Goal: Information Seeking & Learning: Find contact information

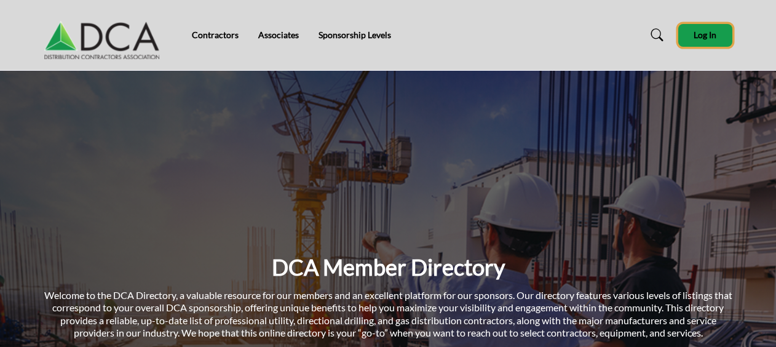
click at [699, 33] on span "Log In" at bounding box center [704, 35] width 23 height 10
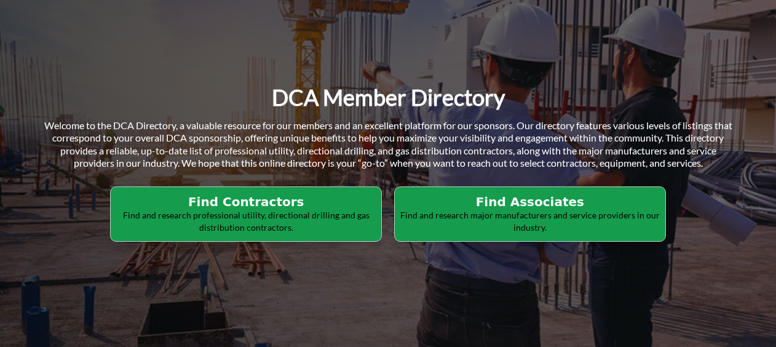
scroll to position [184, 0]
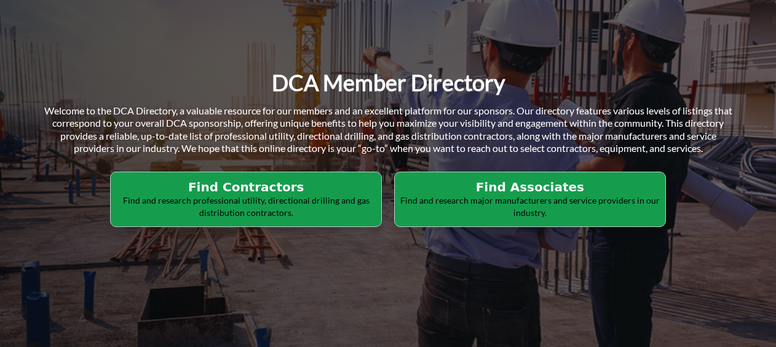
click at [226, 194] on p "Find and research professional utility, directional drilling and gas distributi…" at bounding box center [245, 206] width 263 height 24
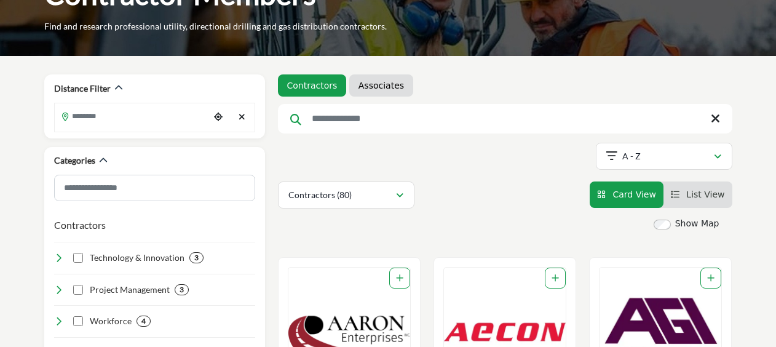
scroll to position [123, 0]
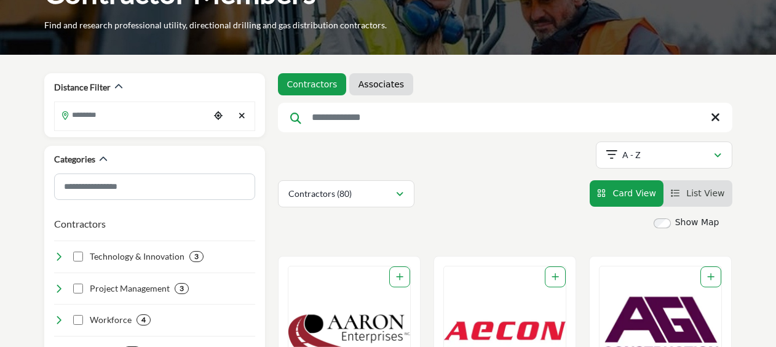
click at [372, 114] on input "Search Keyword" at bounding box center [505, 118] width 454 height 30
click at [376, 118] on input "Search Keyword" at bounding box center [505, 118] width 454 height 30
type input "********"
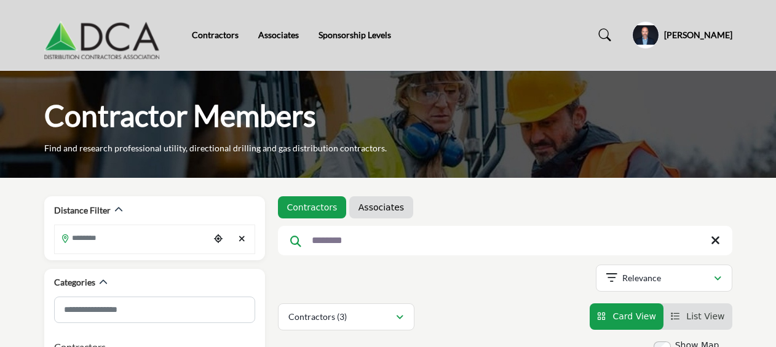
scroll to position [154, 0]
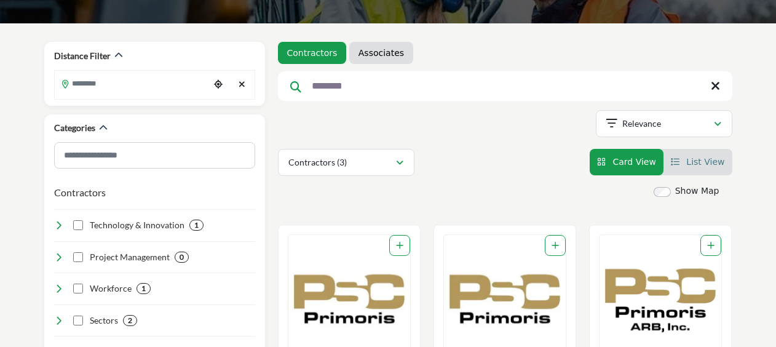
click at [691, 157] on span "List View" at bounding box center [705, 162] width 38 height 10
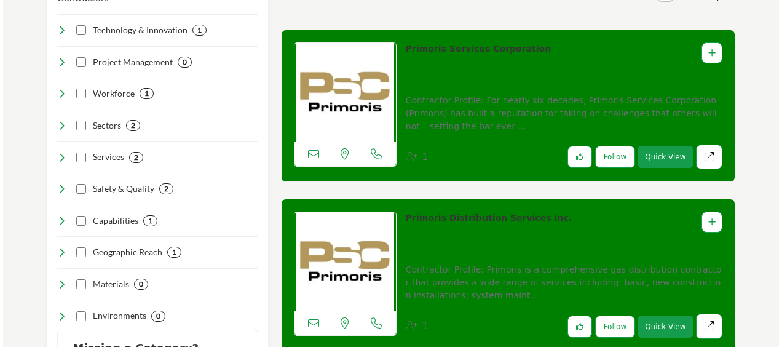
scroll to position [369, 0]
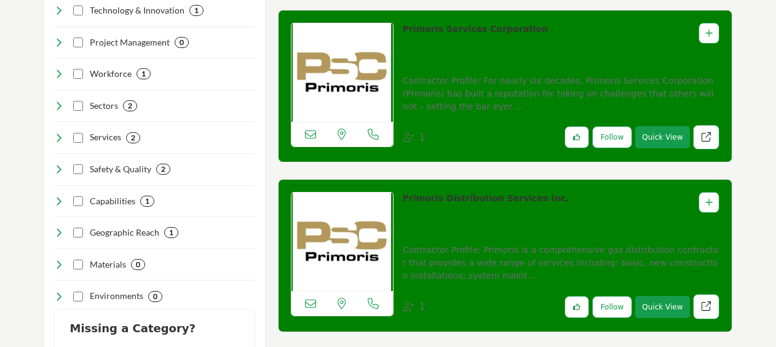
click at [674, 133] on button "Quick View" at bounding box center [662, 137] width 54 height 22
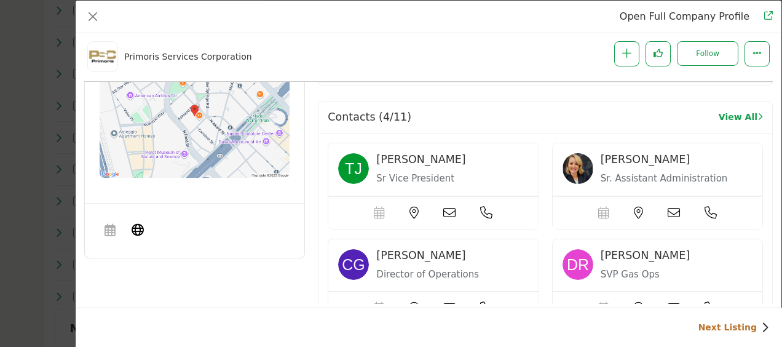
scroll to position [1033, 0]
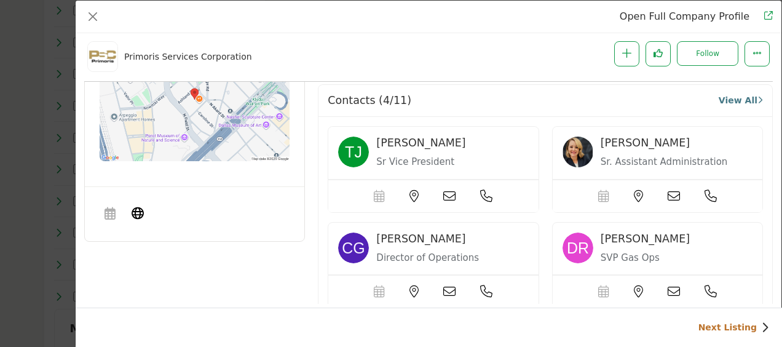
click at [731, 94] on link "View All" at bounding box center [740, 100] width 44 height 13
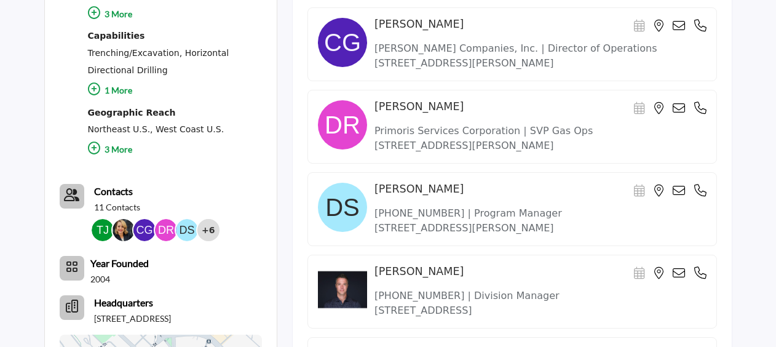
scroll to position [799, 0]
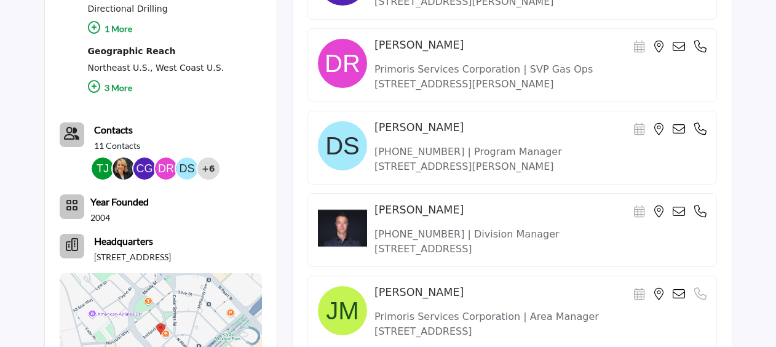
click at [681, 205] on icon at bounding box center [678, 211] width 12 height 12
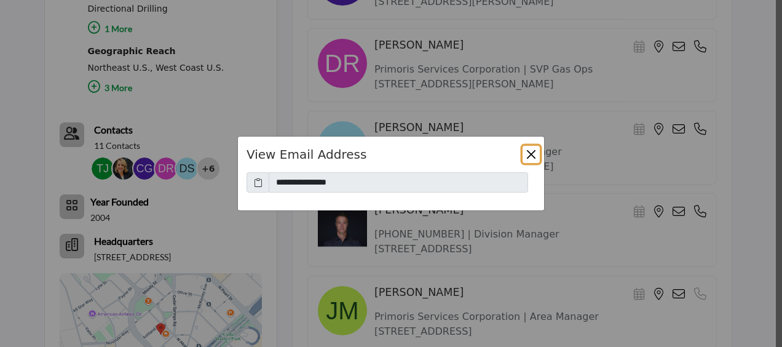
click at [532, 150] on button "Close" at bounding box center [530, 154] width 17 height 17
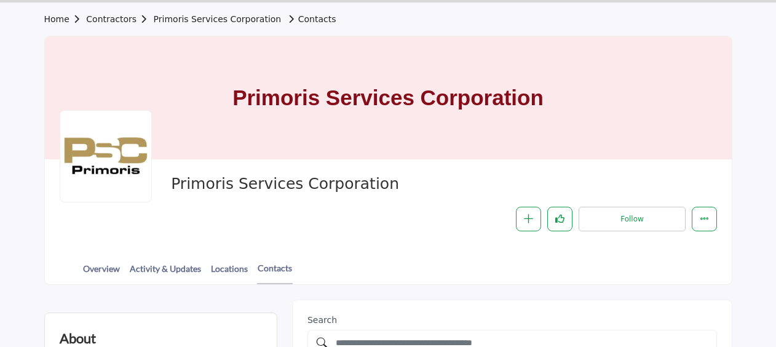
scroll to position [61, 0]
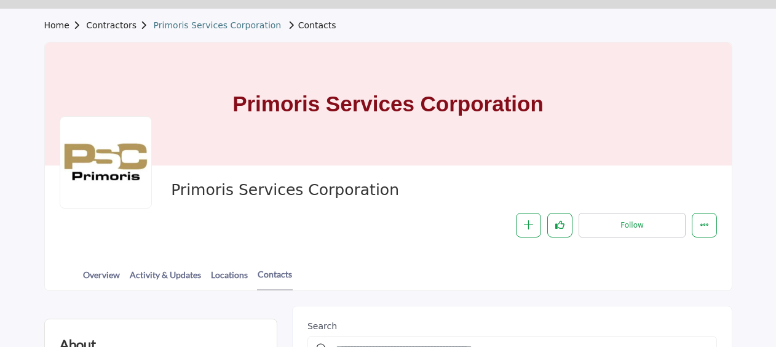
click at [236, 25] on link "Primoris Services Corporation" at bounding box center [218, 25] width 128 height 10
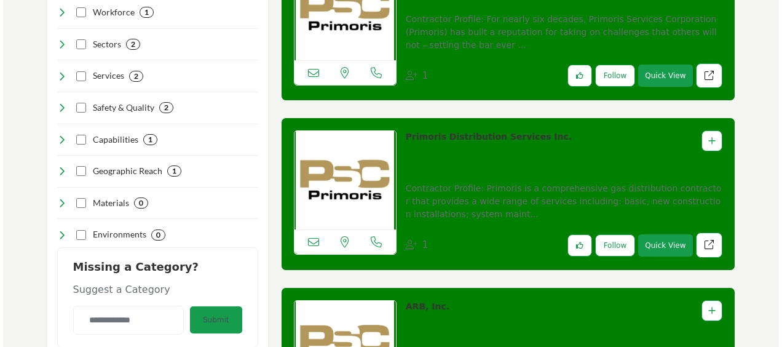
scroll to position [492, 0]
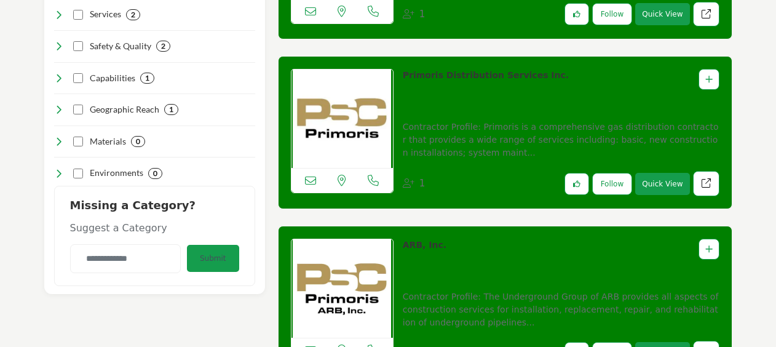
click at [671, 179] on button "Quick View" at bounding box center [662, 184] width 54 height 22
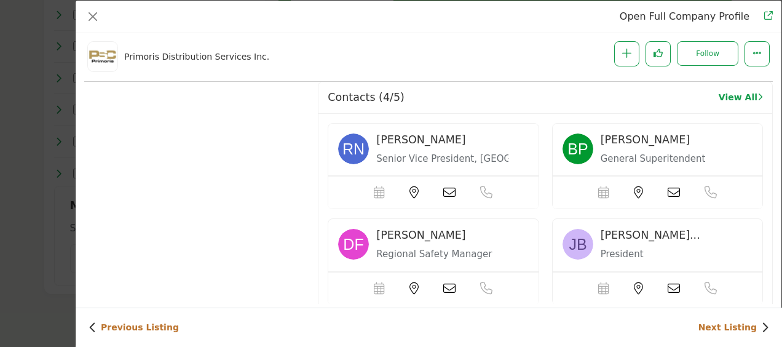
scroll to position [910, 0]
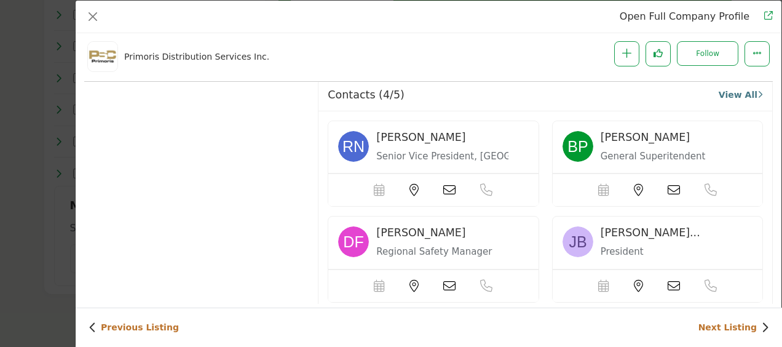
click at [731, 90] on link "View All" at bounding box center [740, 95] width 44 height 13
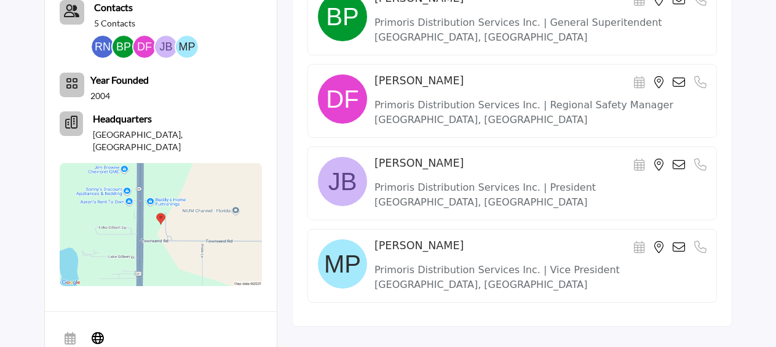
scroll to position [553, 0]
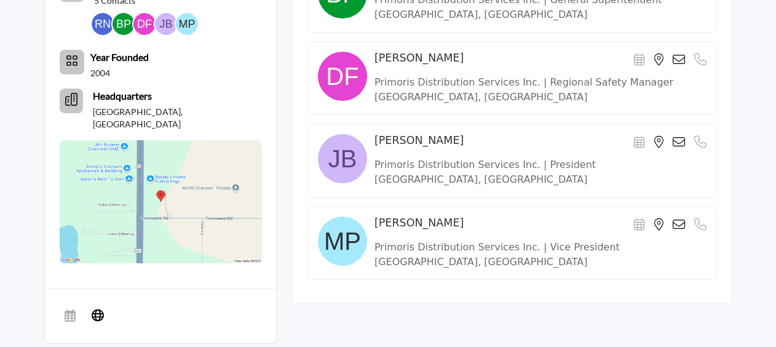
click at [503, 254] on p "Dade City, FL 33525, USA" at bounding box center [540, 261] width 332 height 15
click at [677, 218] on icon at bounding box center [678, 224] width 12 height 12
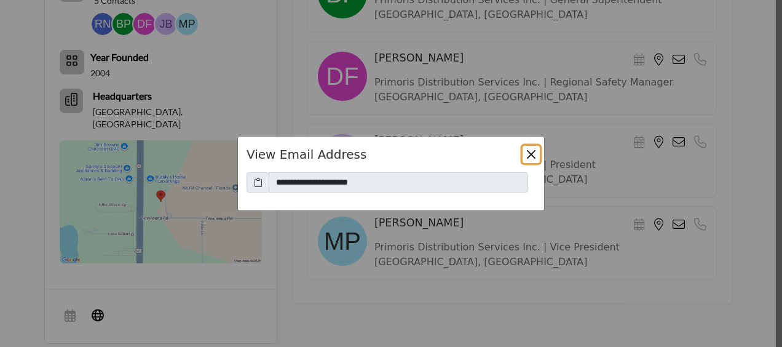
click at [528, 153] on button "Close" at bounding box center [530, 154] width 17 height 17
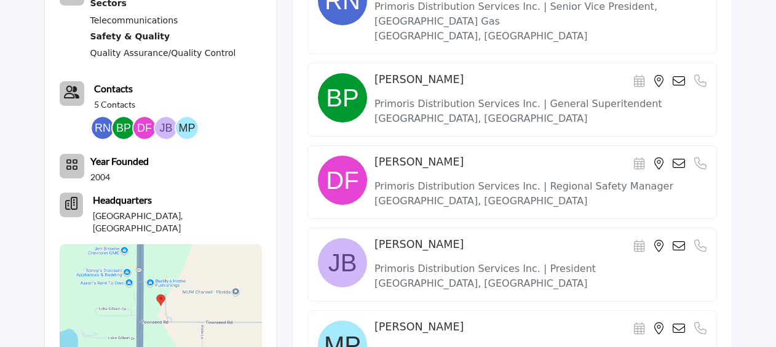
scroll to position [430, 0]
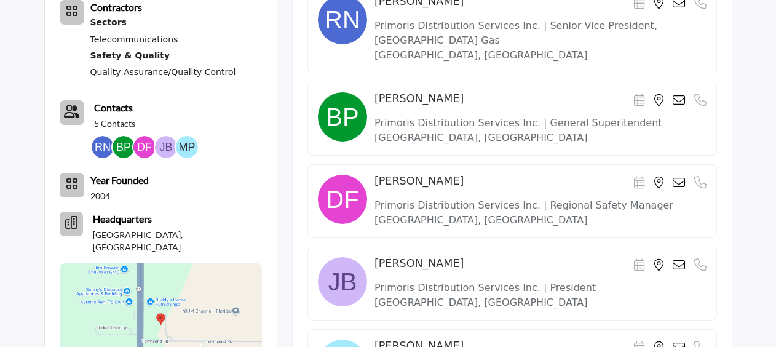
click at [676, 94] on icon at bounding box center [678, 100] width 12 height 12
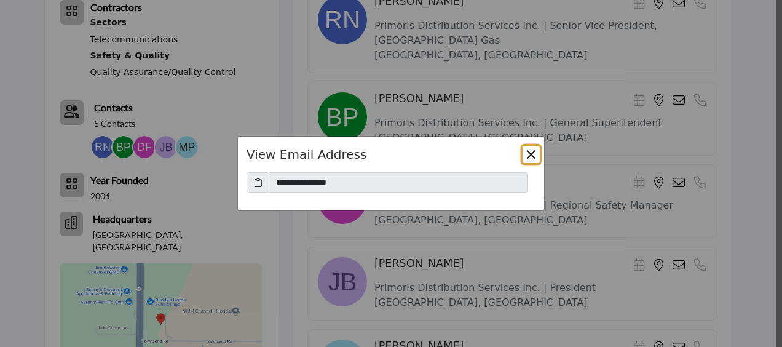
click at [530, 159] on button "Close" at bounding box center [530, 154] width 17 height 17
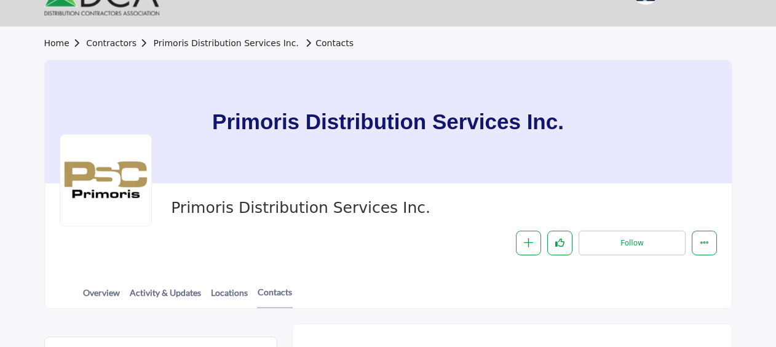
scroll to position [0, 0]
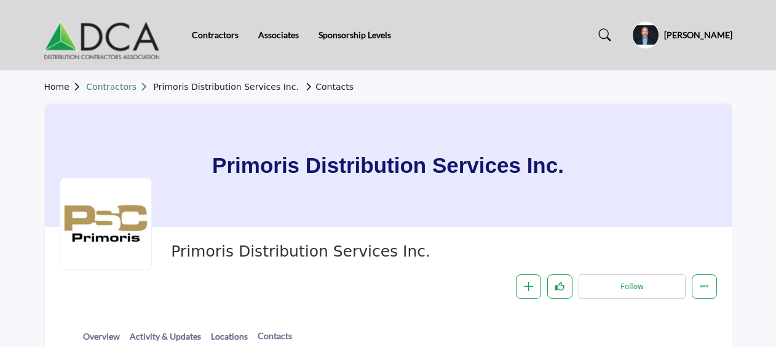
click at [117, 87] on link "Contractors" at bounding box center [119, 87] width 67 height 10
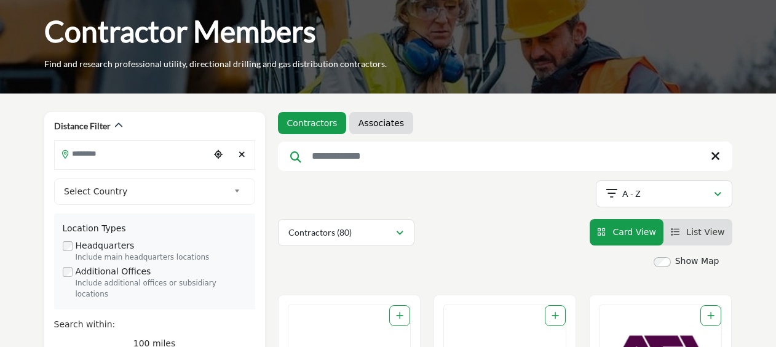
scroll to position [61, 0]
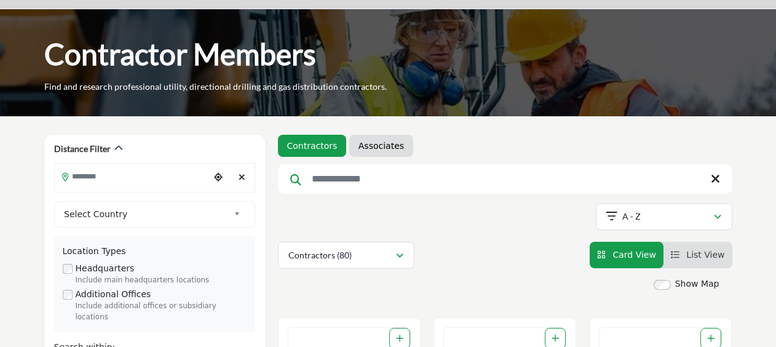
click at [362, 182] on input "Search Keyword" at bounding box center [505, 179] width 454 height 30
type input "********"
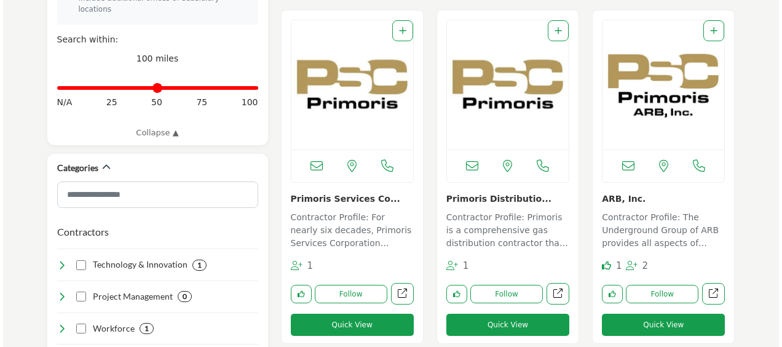
scroll to position [430, 0]
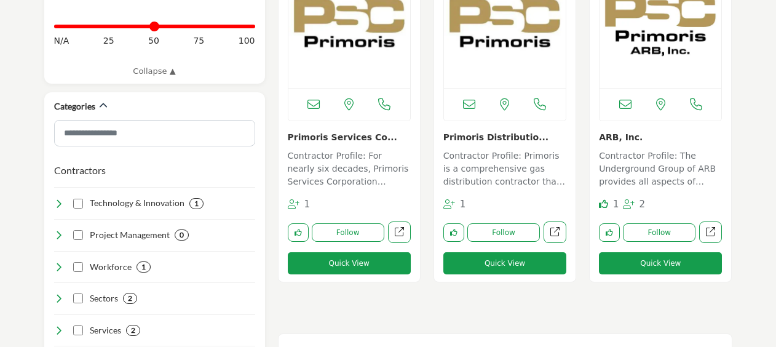
click at [669, 262] on button "Quick View" at bounding box center [660, 263] width 123 height 22
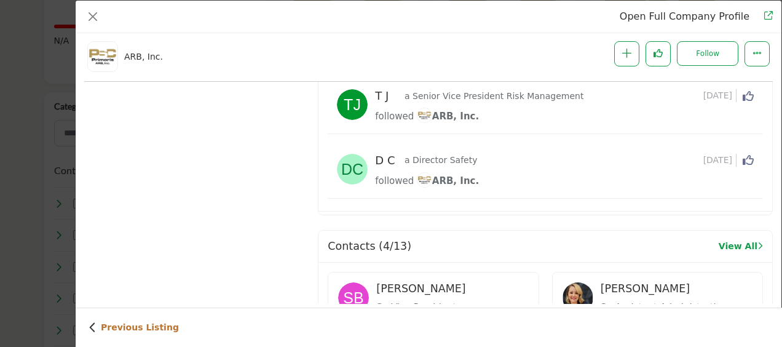
scroll to position [848, 0]
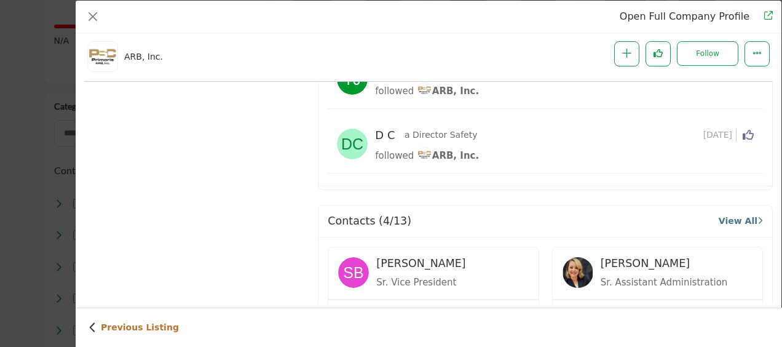
click at [733, 216] on link "View All" at bounding box center [740, 220] width 44 height 13
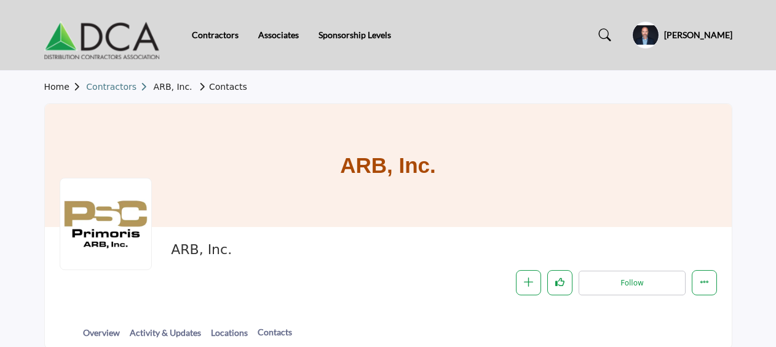
click at [102, 86] on link "Contractors" at bounding box center [119, 87] width 67 height 10
